Goal: Task Accomplishment & Management: Use online tool/utility

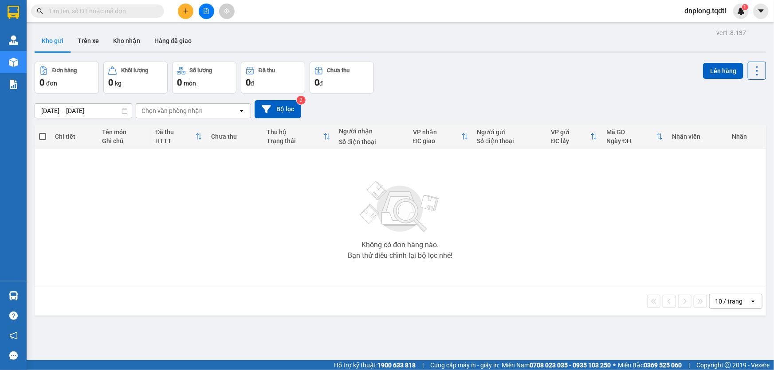
click at [208, 10] on icon "file-add" at bounding box center [206, 11] width 5 height 6
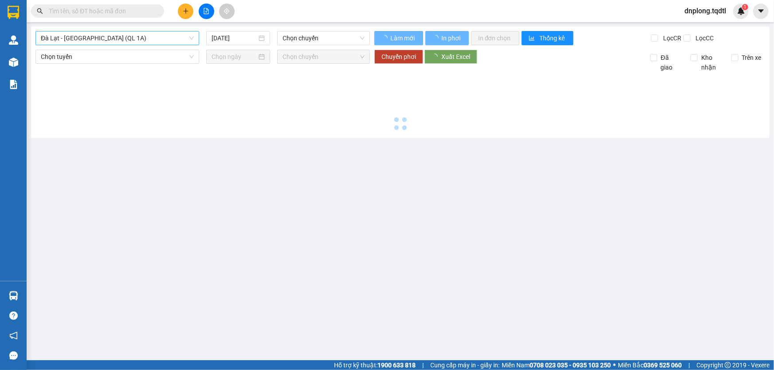
click at [117, 36] on span "Đà Lạt - [GEOGRAPHIC_DATA] (QL 1A)" at bounding box center [117, 37] width 153 height 13
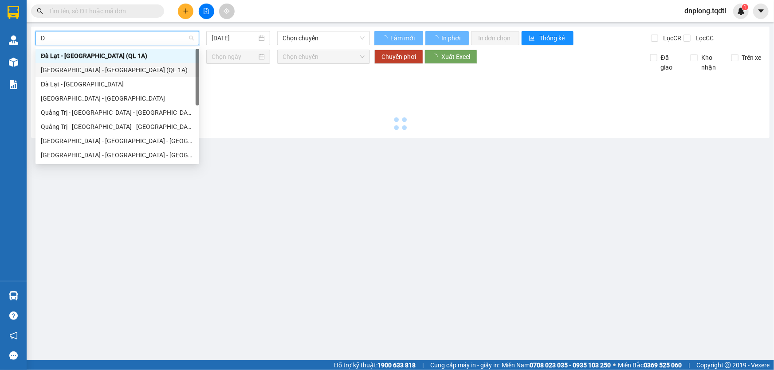
type input "DA"
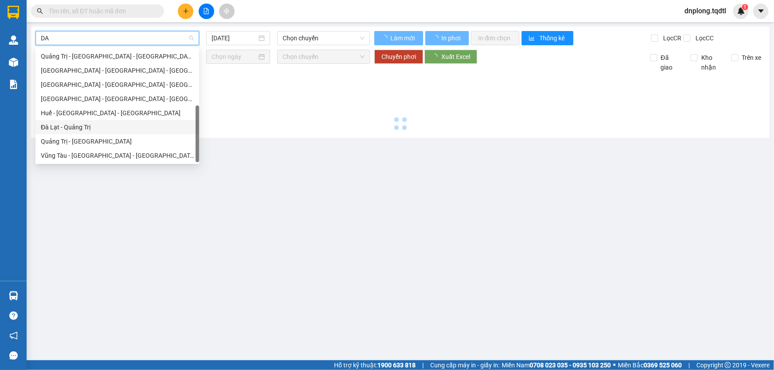
click at [71, 126] on div "Đà Lạt - Quảng Trị" at bounding box center [117, 127] width 153 height 10
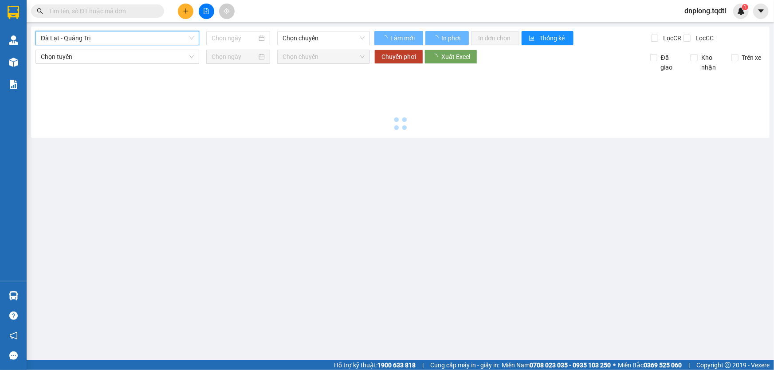
type input "[DATE]"
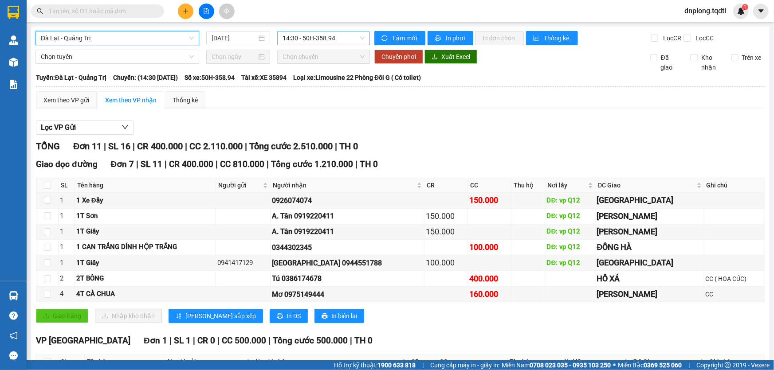
click at [298, 44] on span "14:30 - 50H-358.94" at bounding box center [323, 37] width 82 height 13
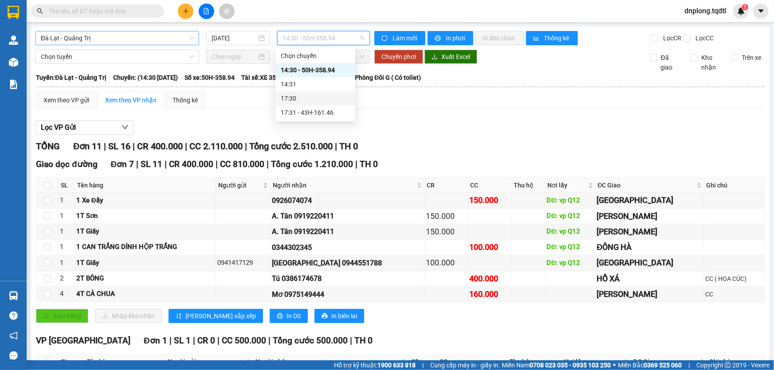
click at [195, 160] on span "CR 400.000" at bounding box center [191, 164] width 44 height 10
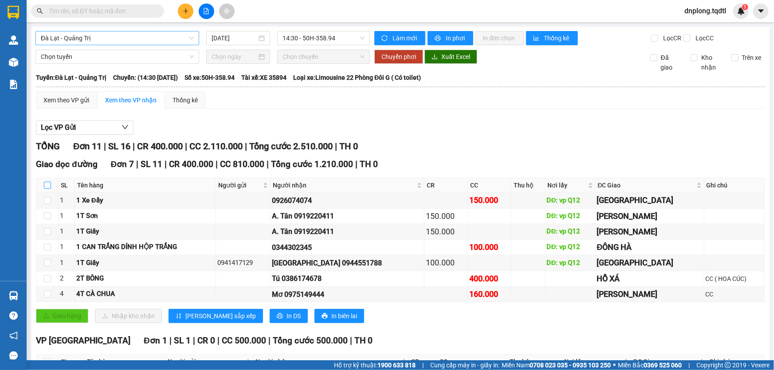
click at [44, 187] on input "checkbox" at bounding box center [47, 185] width 7 height 7
checkbox input "true"
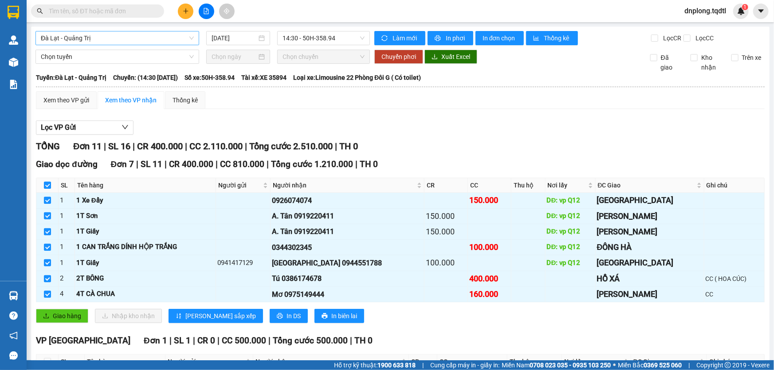
checkbox input "true"
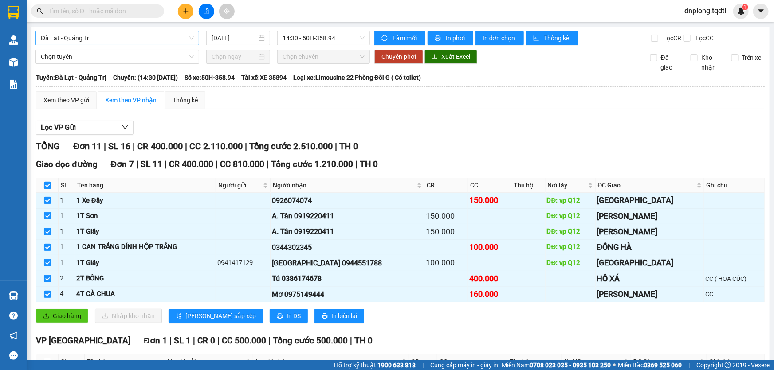
checkbox input "true"
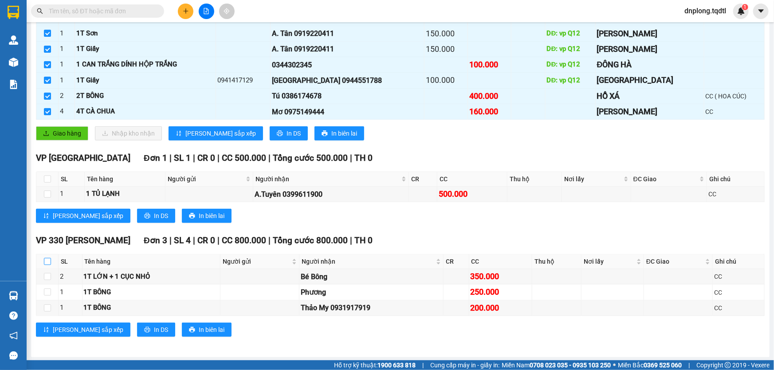
click at [49, 263] on input "checkbox" at bounding box center [47, 261] width 7 height 7
checkbox input "true"
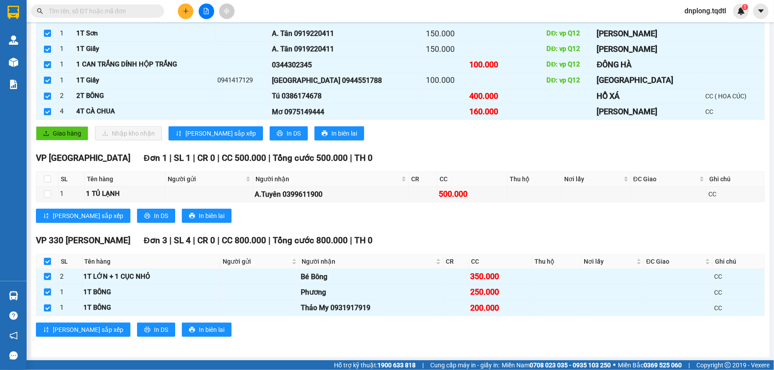
checkbox input "true"
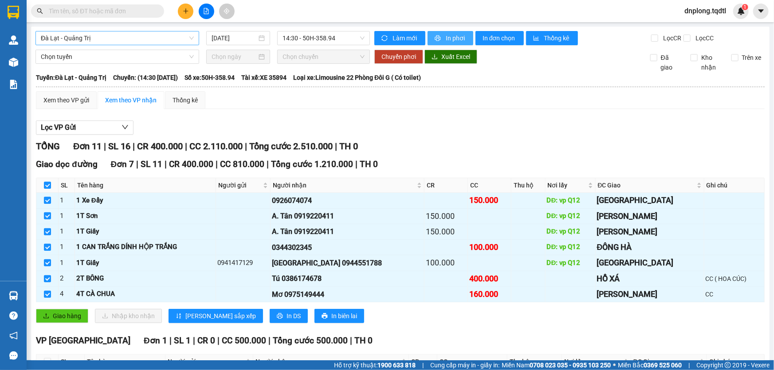
click at [429, 43] on button "In phơi" at bounding box center [450, 38] width 46 height 14
